Goal: Information Seeking & Learning: Understand process/instructions

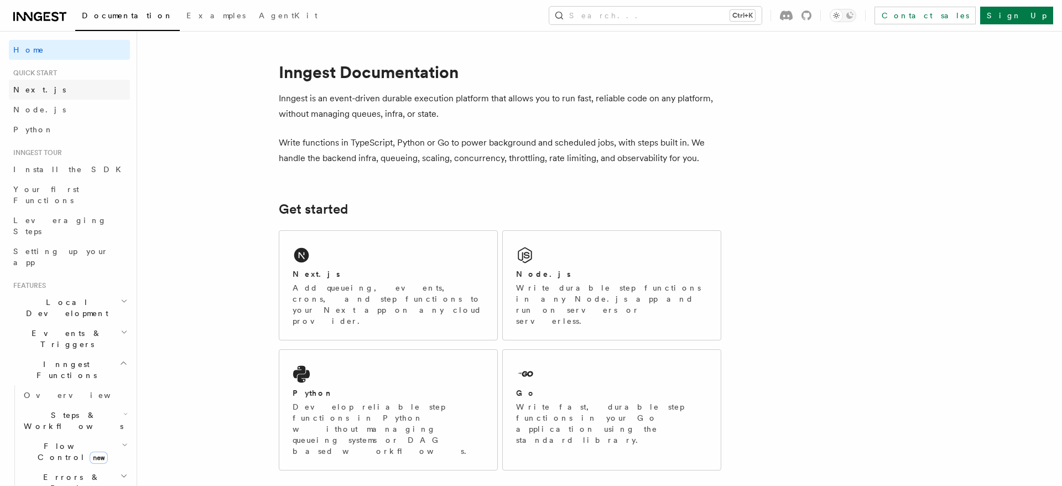
click at [39, 95] on link "Next.js" at bounding box center [69, 90] width 121 height 20
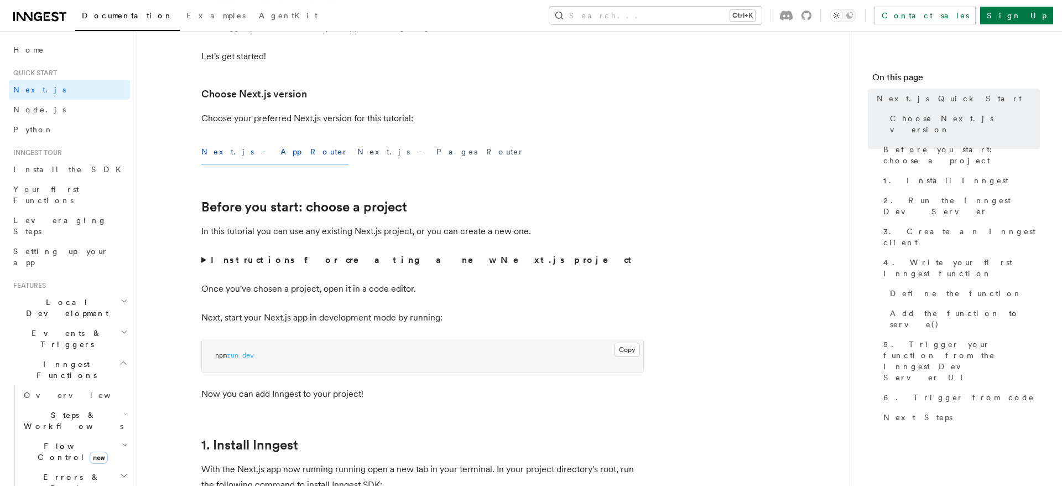
scroll to position [226, 0]
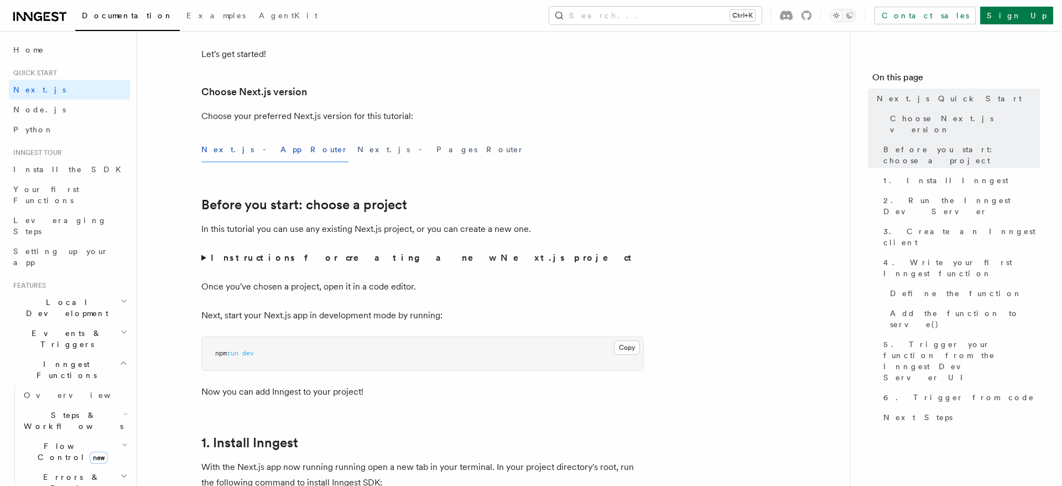
click at [248, 151] on button "Next.js - App Router" at bounding box center [274, 149] width 147 height 25
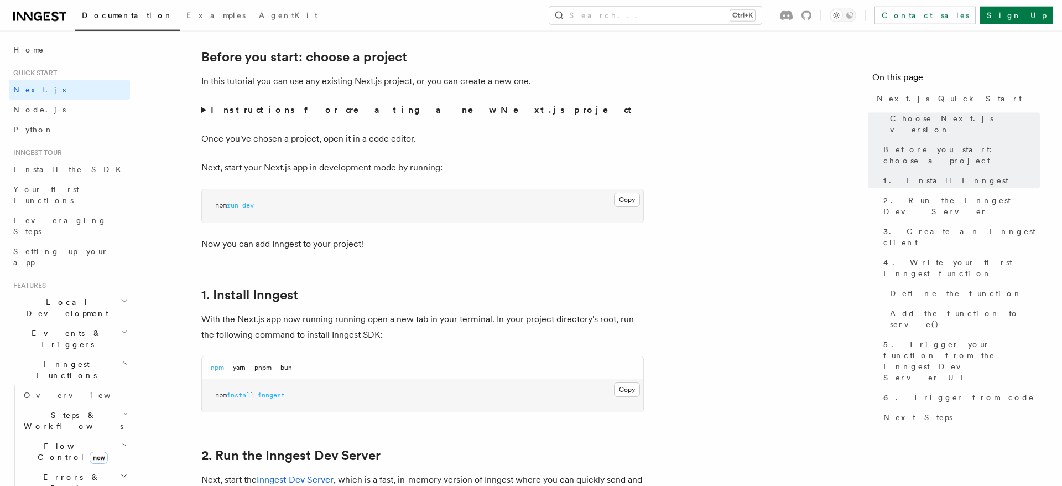
scroll to position [395, 0]
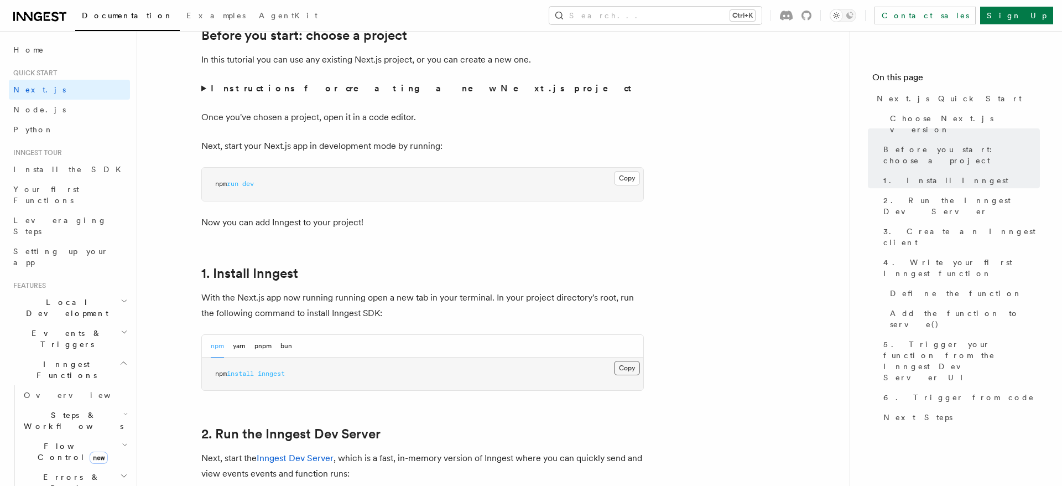
click at [626, 370] on button "Copy Copied" at bounding box center [627, 368] width 26 height 14
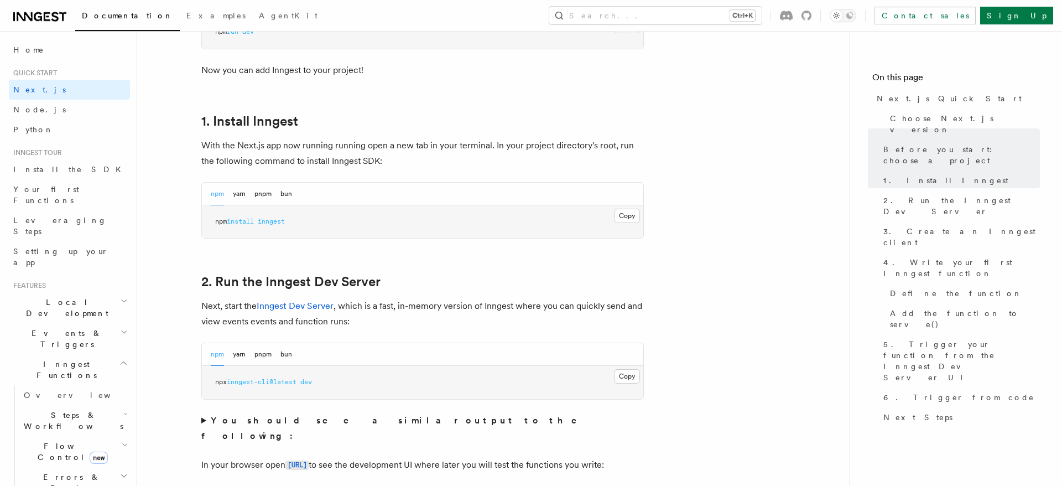
scroll to position [564, 0]
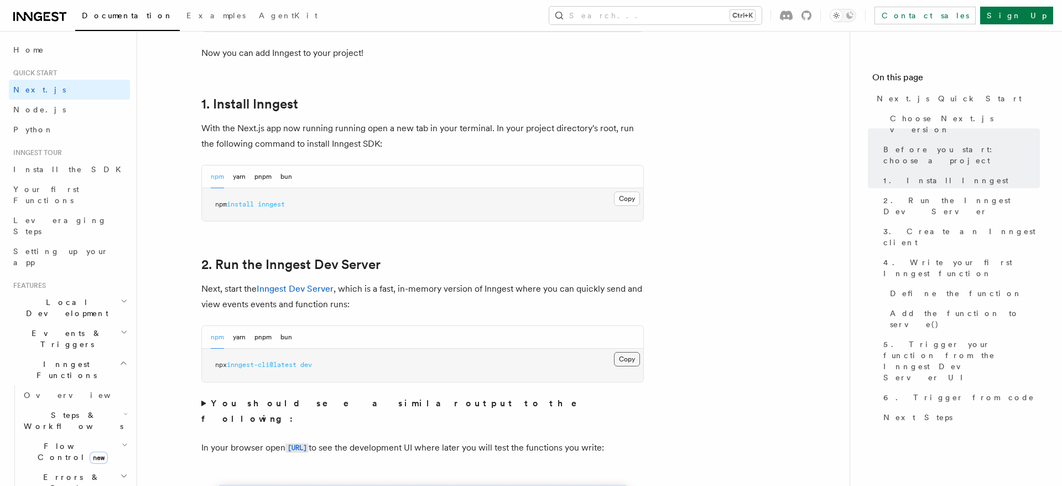
click at [626, 356] on button "Copy Copied" at bounding box center [627, 359] width 26 height 14
click at [629, 360] on button "Copy Copied" at bounding box center [627, 359] width 26 height 14
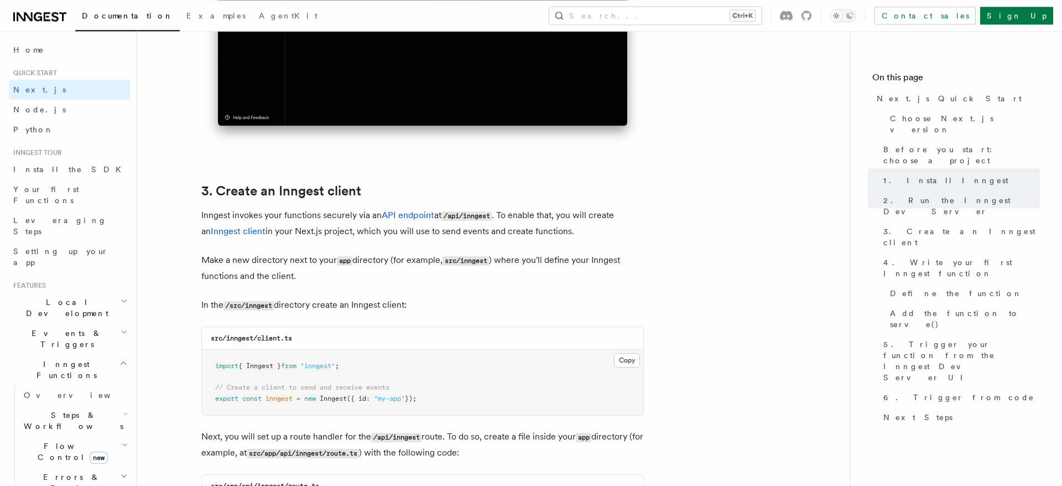
scroll to position [1242, 0]
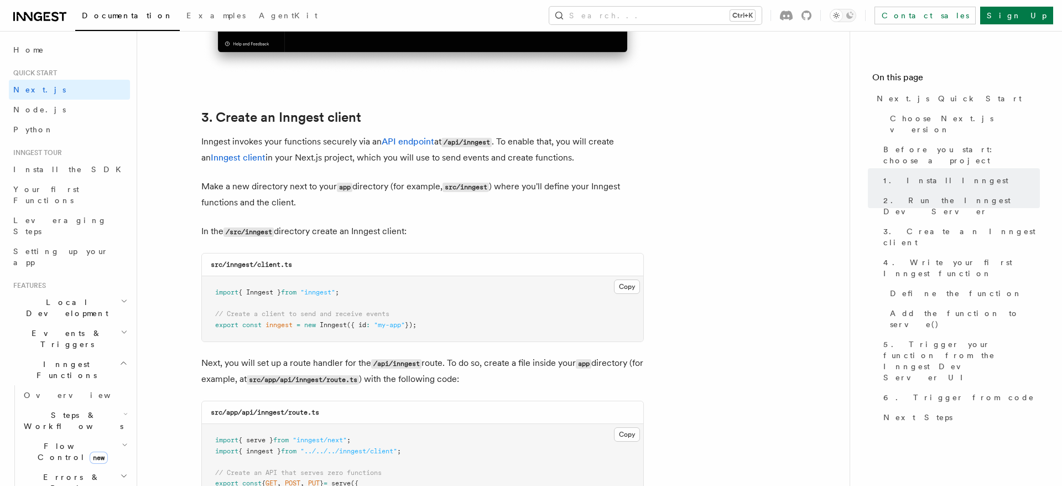
click at [237, 268] on code "src/inngest/client.ts" at bounding box center [251, 265] width 81 height 8
copy code "inngest"
drag, startPoint x: 259, startPoint y: 267, endPoint x: 298, endPoint y: 267, distance: 38.2
click at [298, 267] on div "src/inngest/client.ts" at bounding box center [423, 264] width 442 height 23
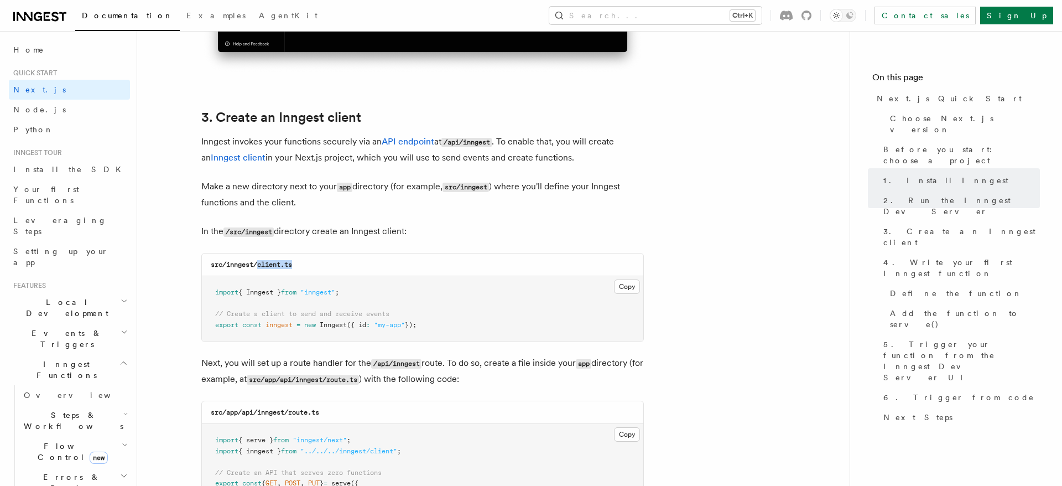
copy code "client.ts"
click at [634, 289] on button "Copy Copied" at bounding box center [627, 286] width 26 height 14
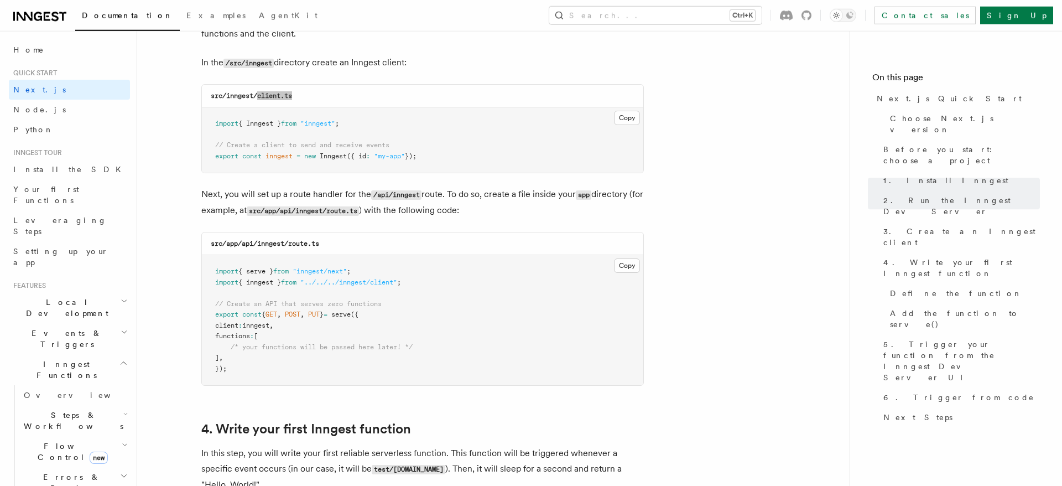
scroll to position [1411, 0]
click at [235, 245] on code "src/app/api/inngest/route.ts" at bounding box center [265, 243] width 108 height 8
copy code "app"
click at [627, 267] on button "Copy Copied" at bounding box center [627, 265] width 26 height 14
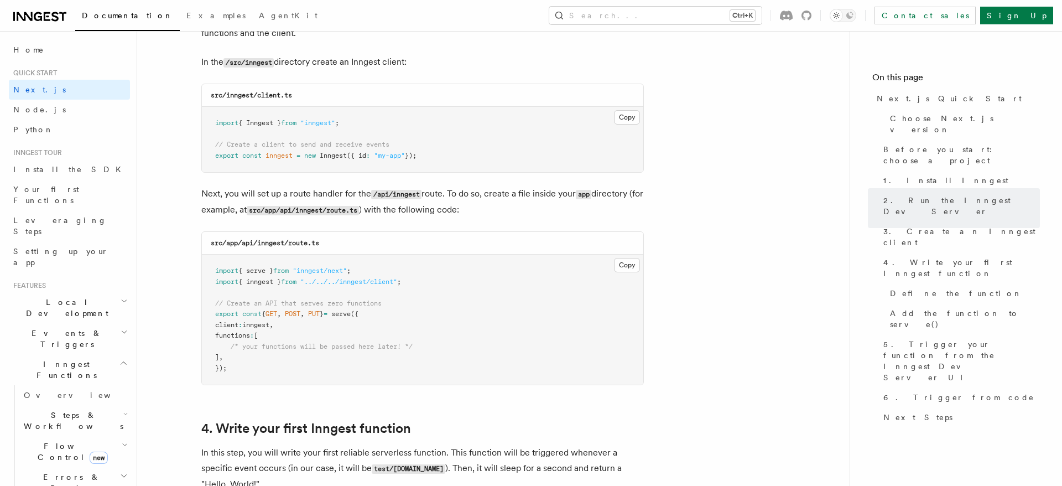
click at [243, 247] on code "src/app/api/inngest/route.ts" at bounding box center [265, 243] width 108 height 8
click at [266, 245] on code "src/app/api/inngest/route.ts" at bounding box center [265, 243] width 108 height 8
copy code "inngest"
drag, startPoint x: 293, startPoint y: 244, endPoint x: 332, endPoint y: 246, distance: 39.3
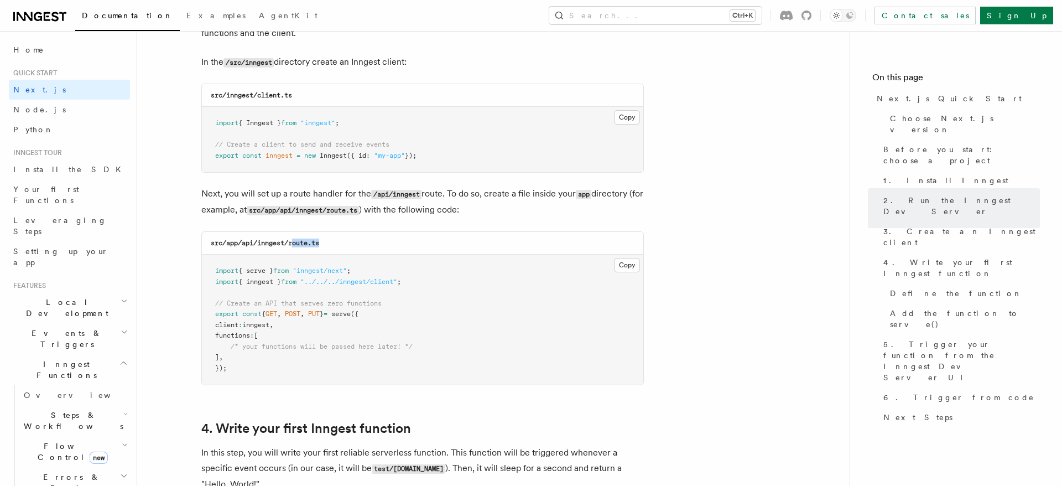
click at [335, 246] on div "src/app/api/inngest/route.ts" at bounding box center [423, 243] width 442 height 23
drag, startPoint x: 331, startPoint y: 246, endPoint x: 292, endPoint y: 246, distance: 38.7
click at [292, 246] on div "src/app/api/inngest/route.ts" at bounding box center [423, 243] width 442 height 23
copy code "route.ts"
click at [627, 266] on button "Copy Copied" at bounding box center [627, 265] width 26 height 14
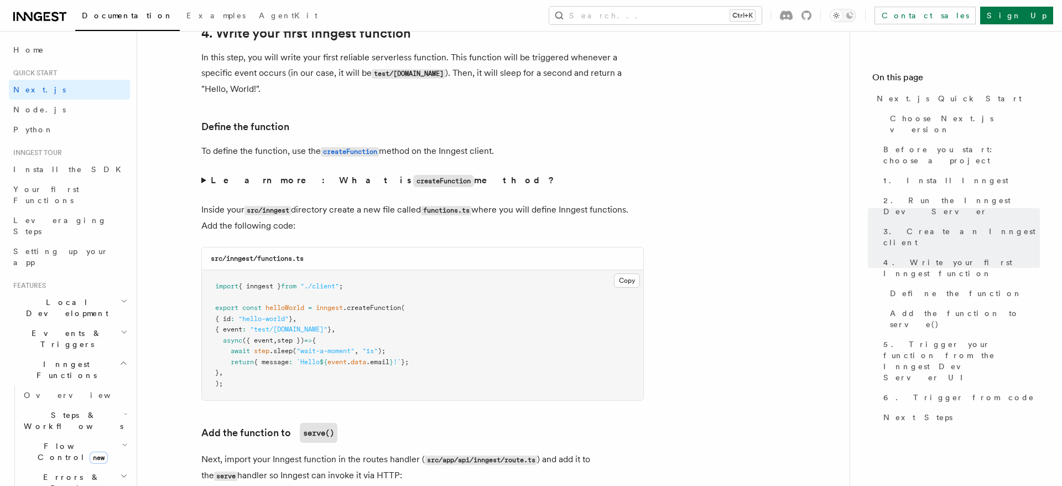
scroll to position [1862, 0]
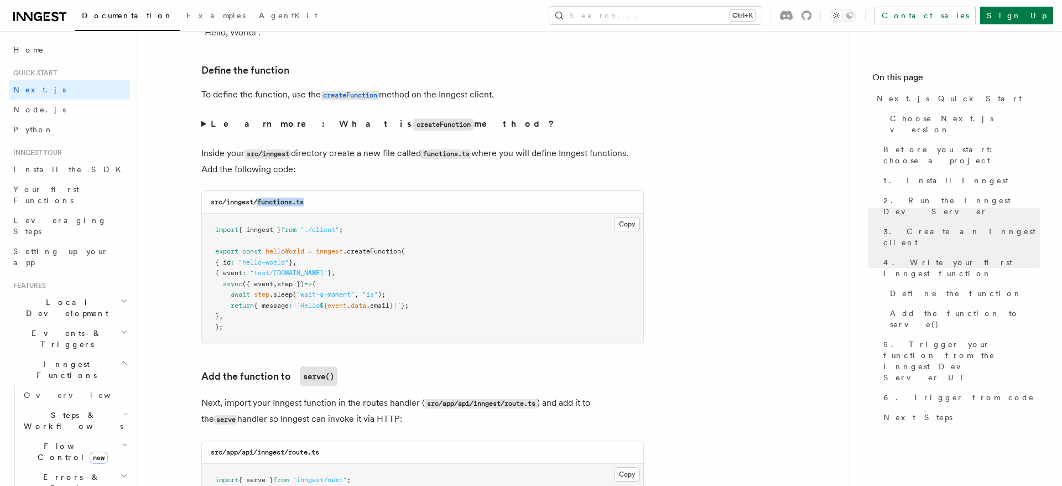
drag, startPoint x: 260, startPoint y: 205, endPoint x: 310, endPoint y: 206, distance: 49.8
click at [310, 206] on div "src/inngest/functions.ts" at bounding box center [423, 202] width 442 height 23
copy code "functions.ts"
click at [618, 231] on button "Copy Copied" at bounding box center [627, 224] width 26 height 14
